Goal: Transaction & Acquisition: Purchase product/service

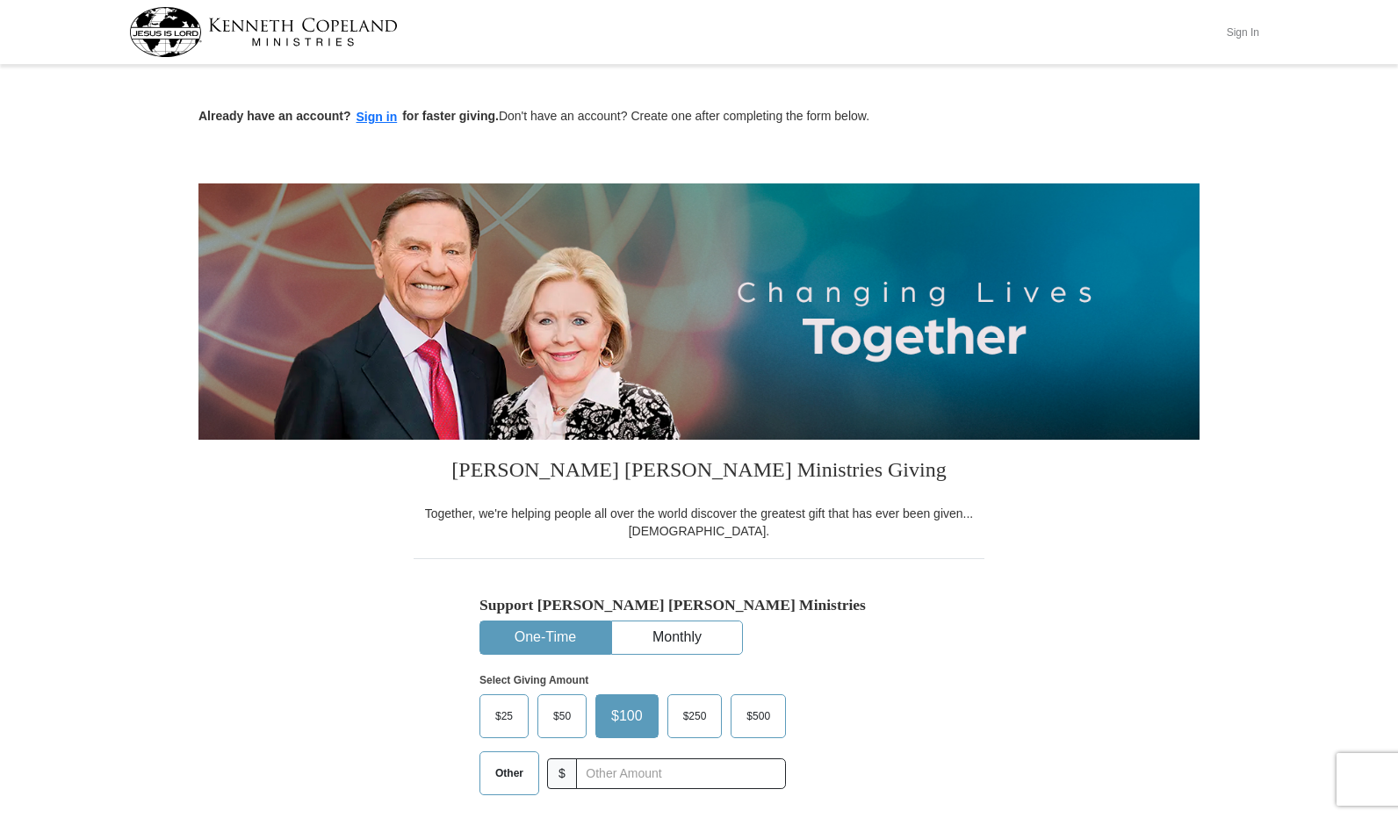
click at [1240, 33] on button "Sign In" at bounding box center [1242, 31] width 53 height 27
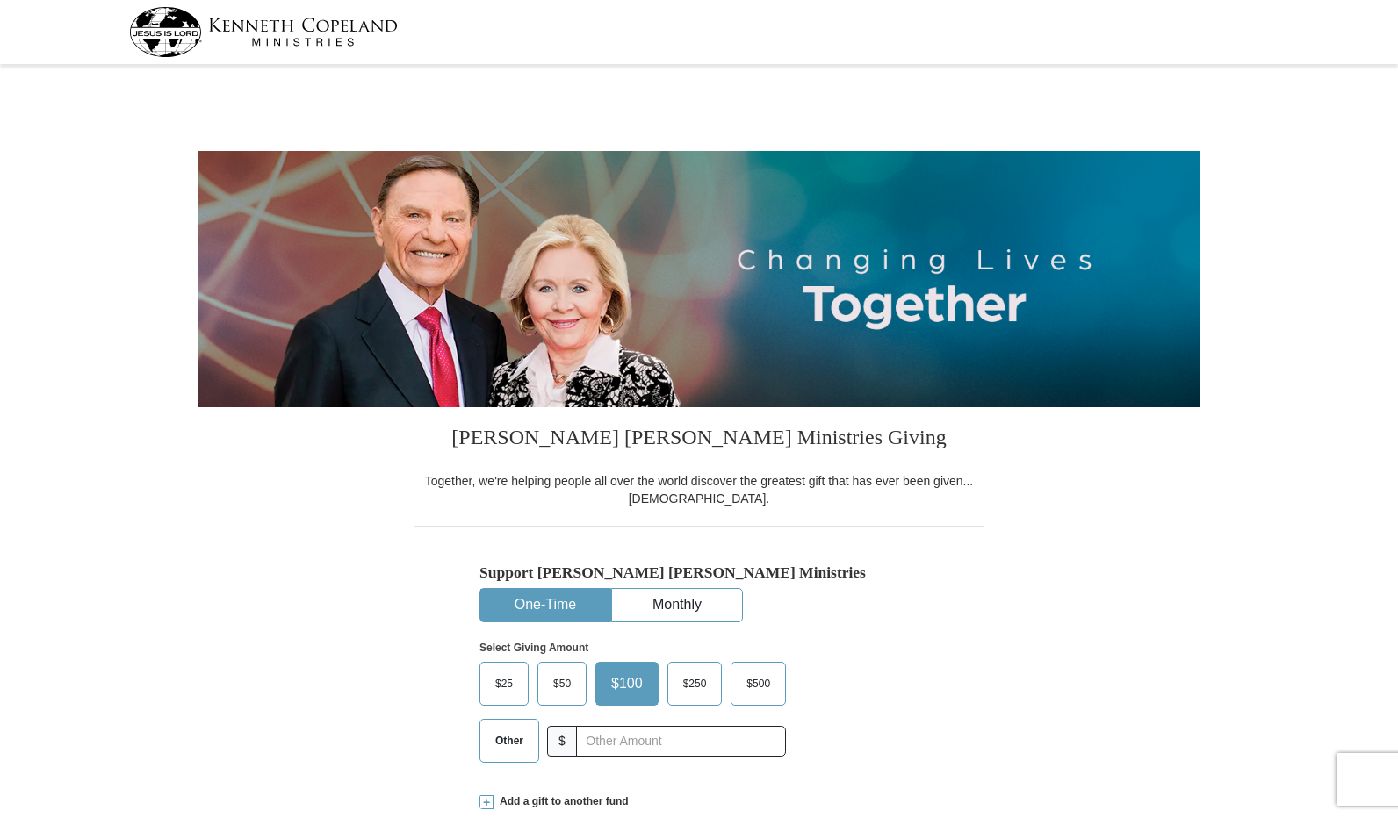
select select "AL"
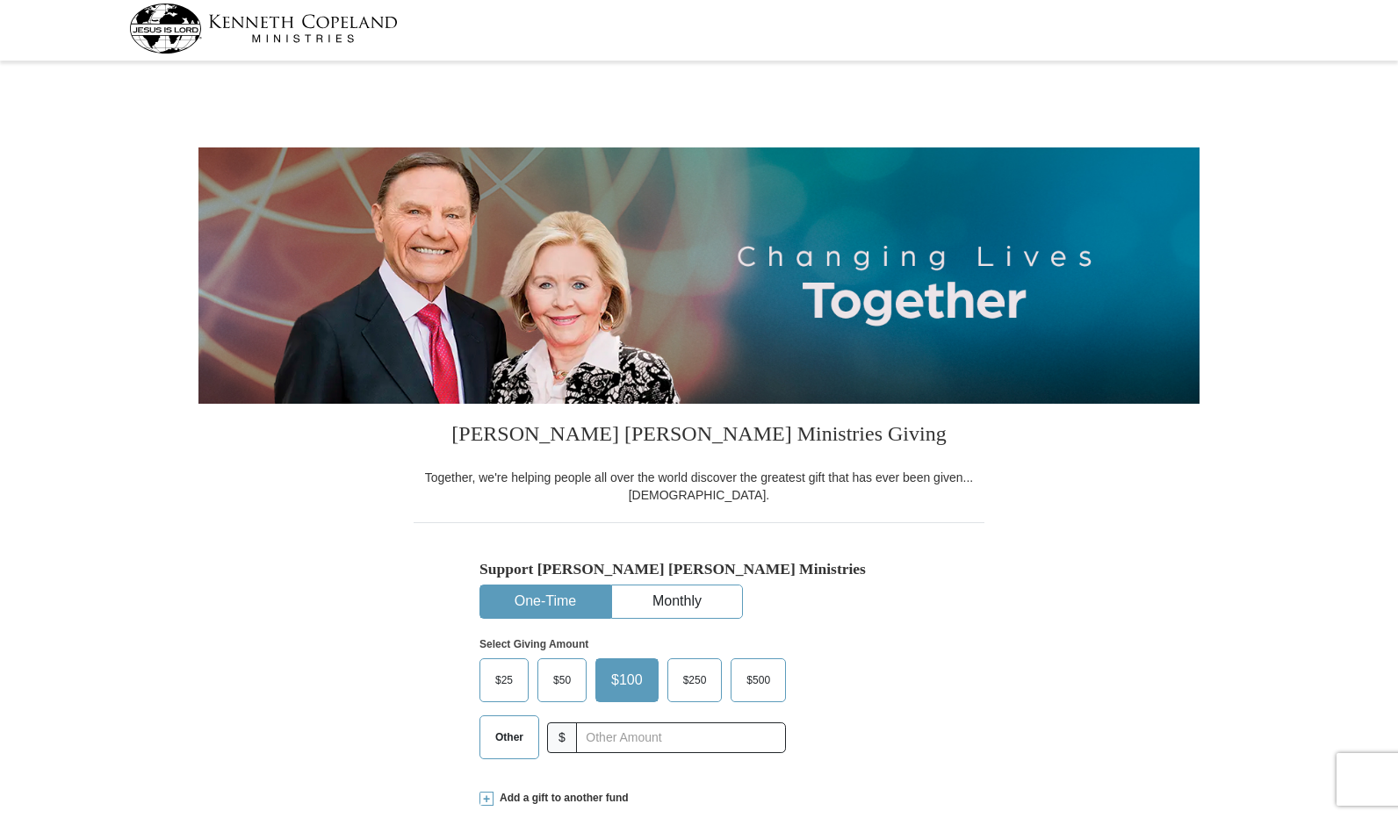
scroll to position [263, 0]
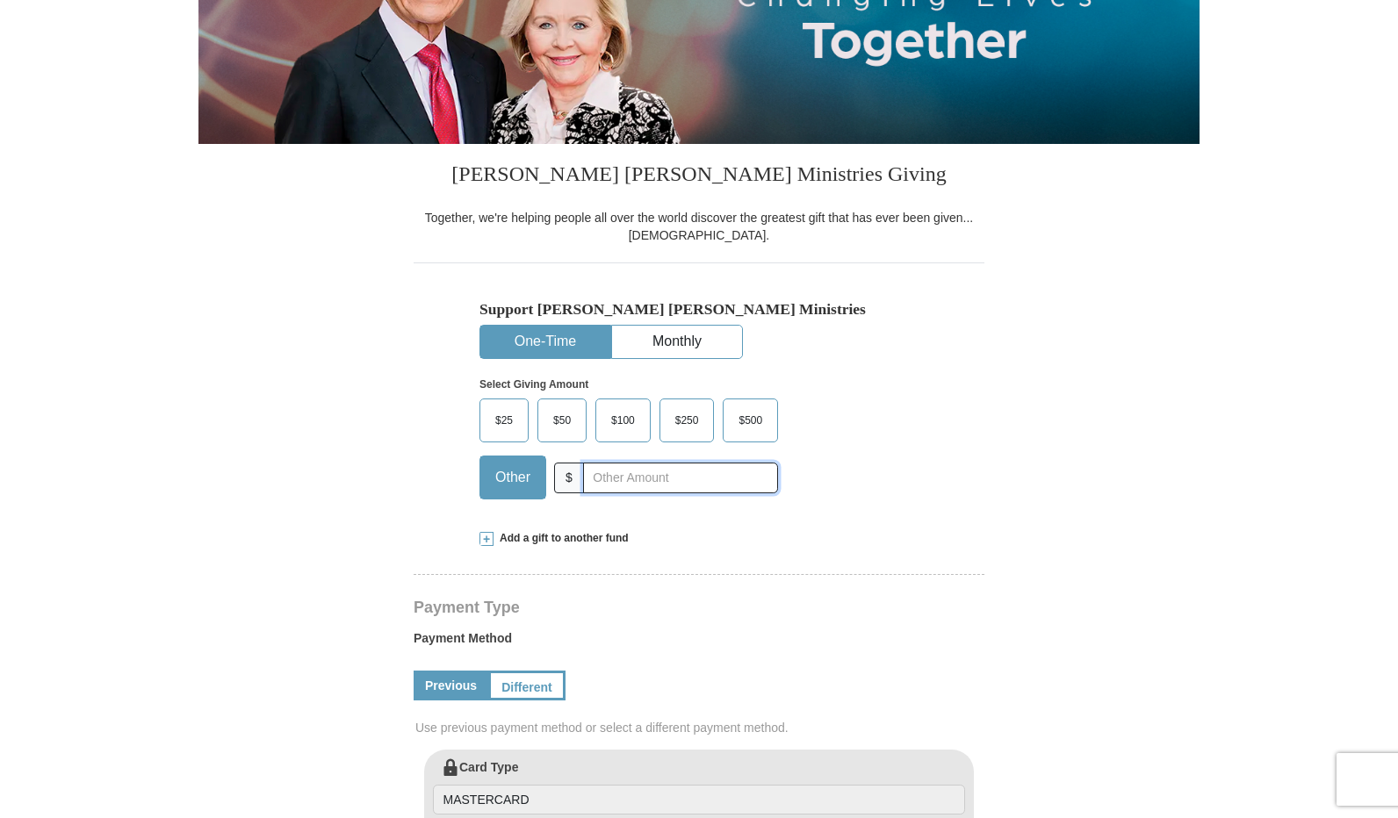
click at [602, 477] on input "text" at bounding box center [680, 478] width 195 height 31
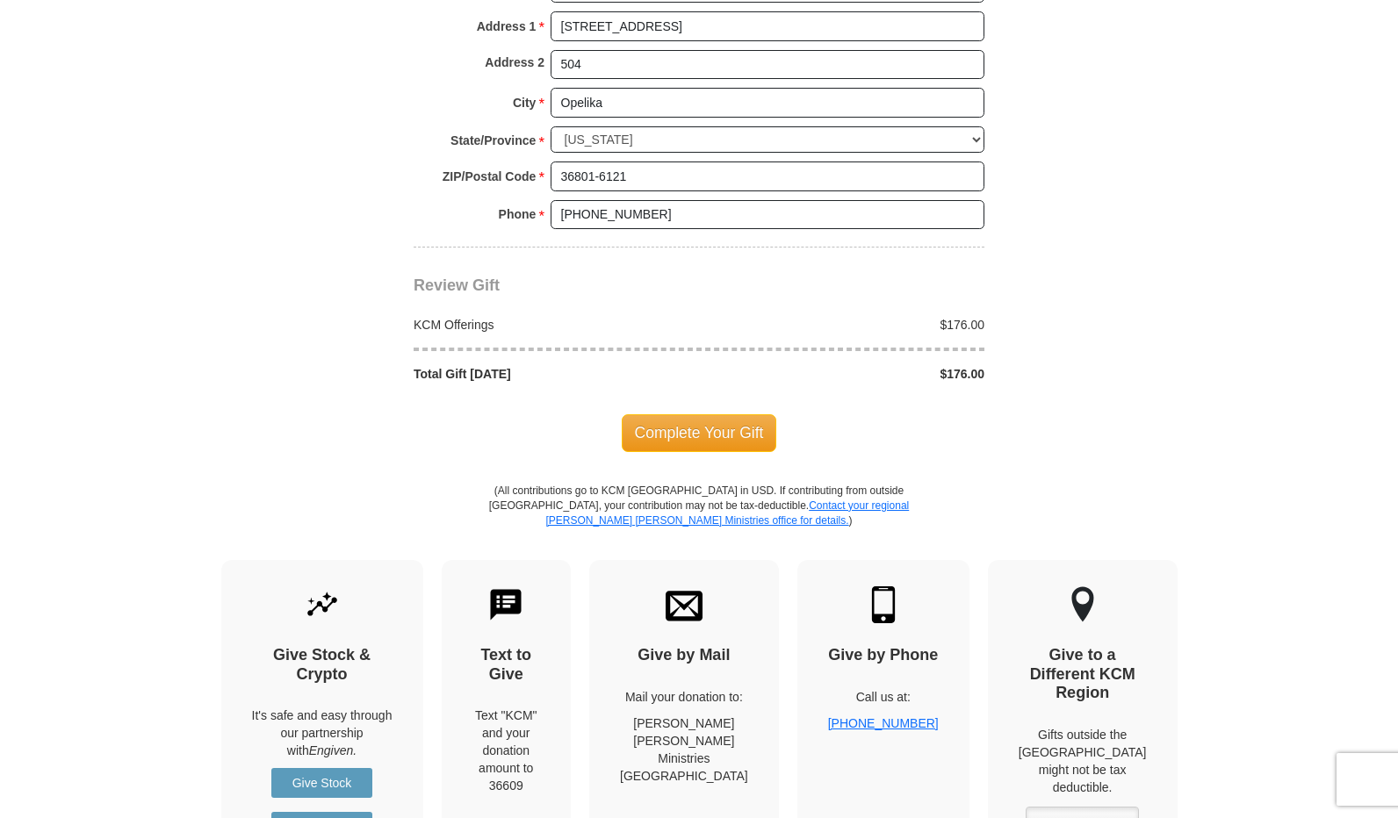
scroll to position [1405, 0]
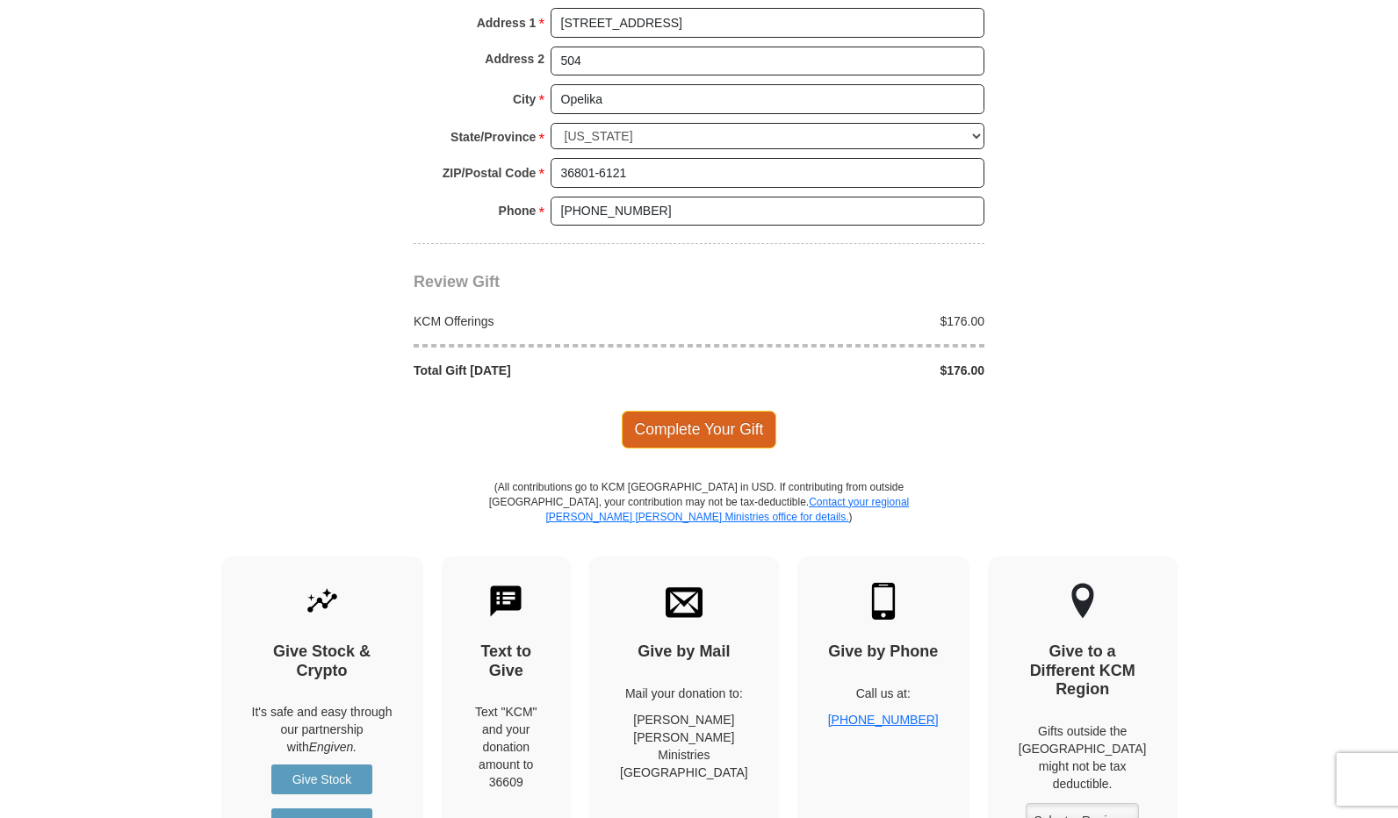
type input "176.00"
click at [701, 417] on span "Complete Your Gift" at bounding box center [699, 429] width 155 height 37
